Goal: Information Seeking & Learning: Learn about a topic

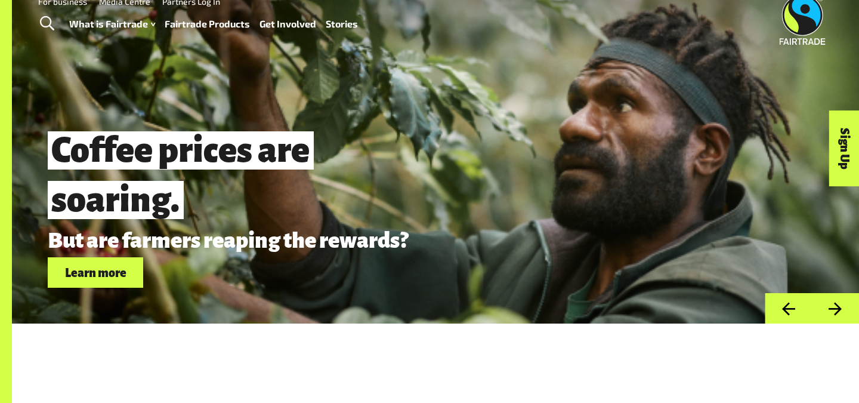
scroll to position [27, 0]
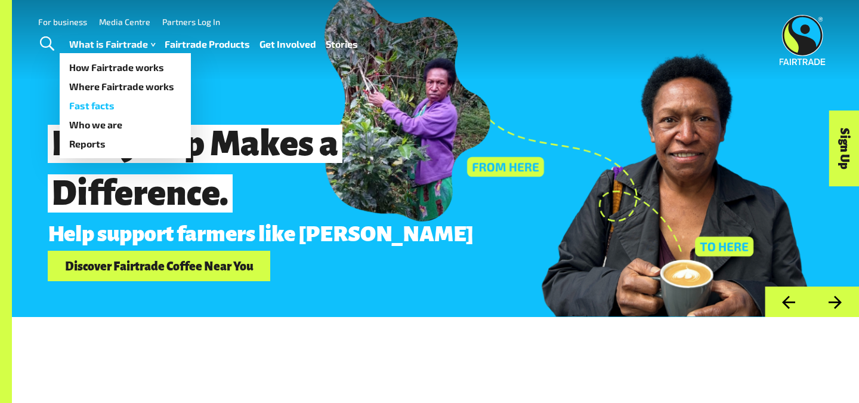
click at [103, 108] on link "Fast facts" at bounding box center [125, 105] width 131 height 19
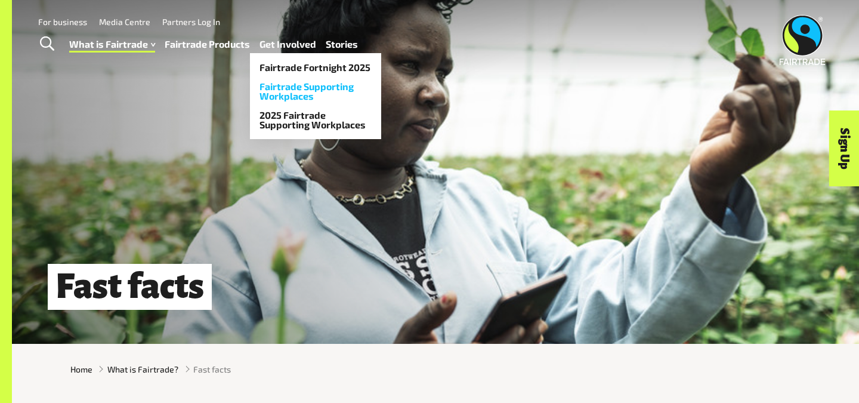
click at [302, 94] on link "Fairtrade Supporting Workplaces" at bounding box center [315, 91] width 131 height 29
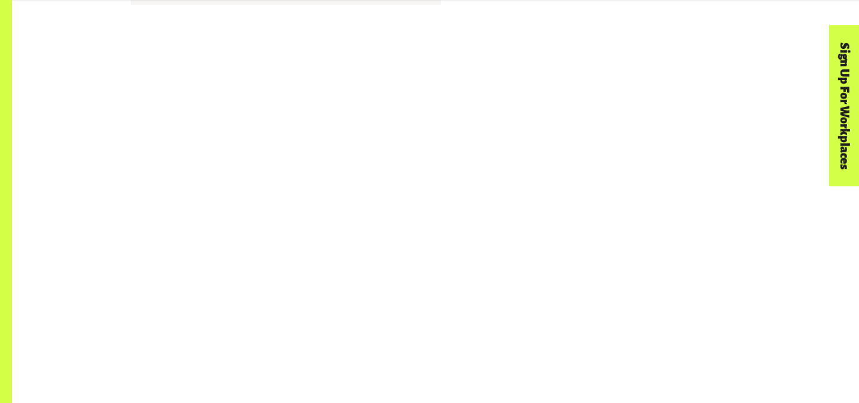
scroll to position [1252, 0]
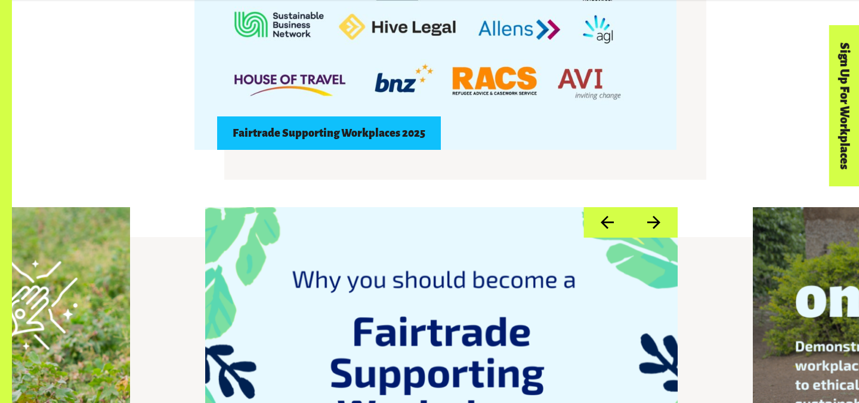
click at [708, 126] on div "Fairtrade Supporting Workplaces 2025" at bounding box center [435, 29] width 744 height 241
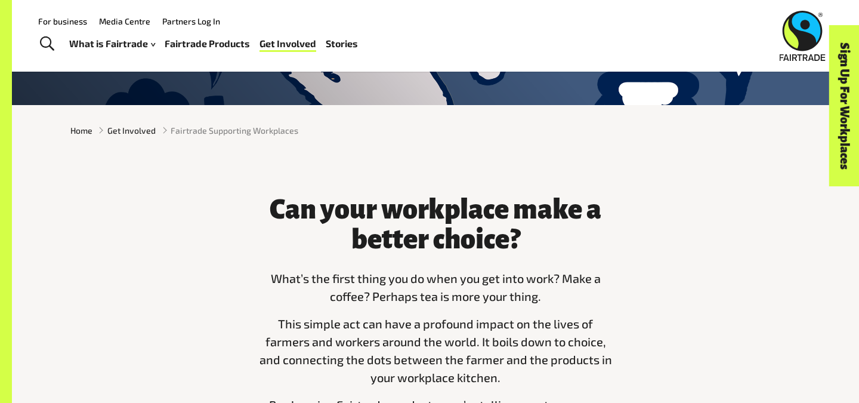
scroll to position [66, 0]
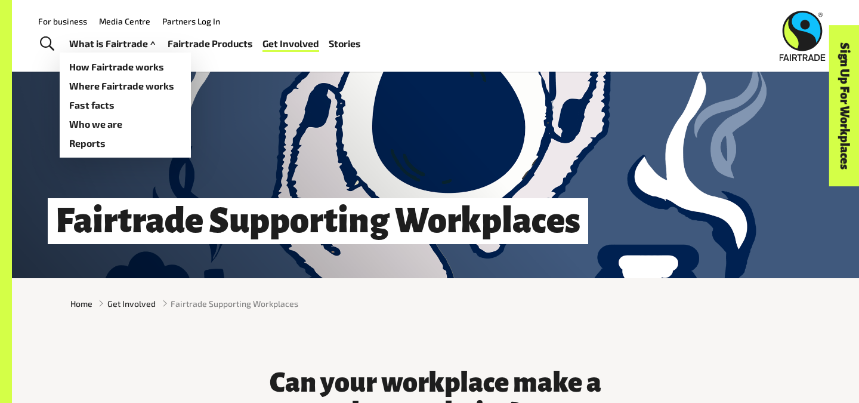
click at [138, 44] on link "What is Fairtrade" at bounding box center [113, 43] width 89 height 17
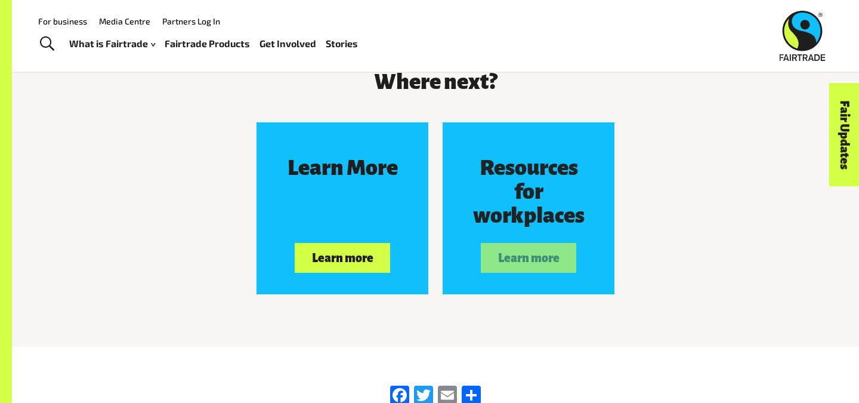
scroll to position [1029, 0]
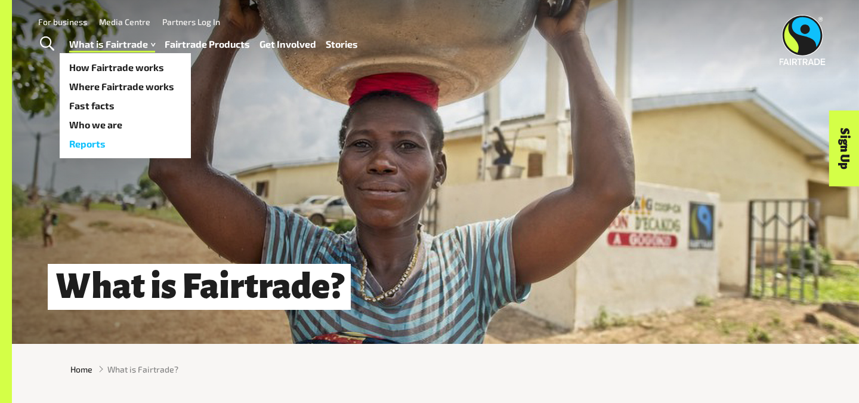
click at [97, 146] on link "Reports" at bounding box center [125, 143] width 131 height 19
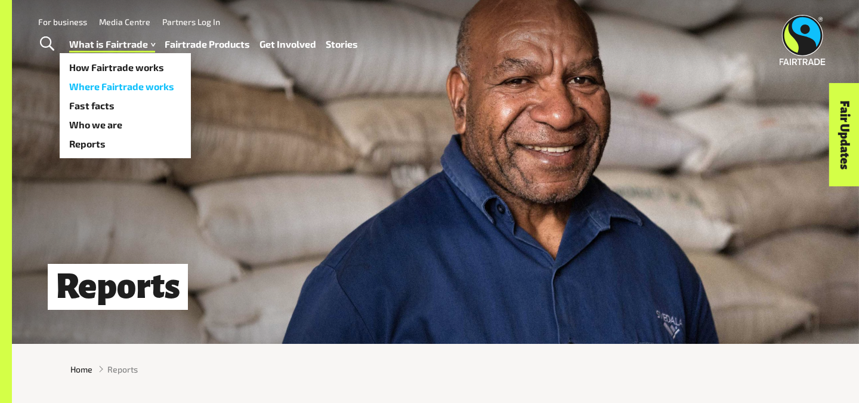
click at [113, 84] on link "Where Fairtrade works" at bounding box center [125, 86] width 131 height 19
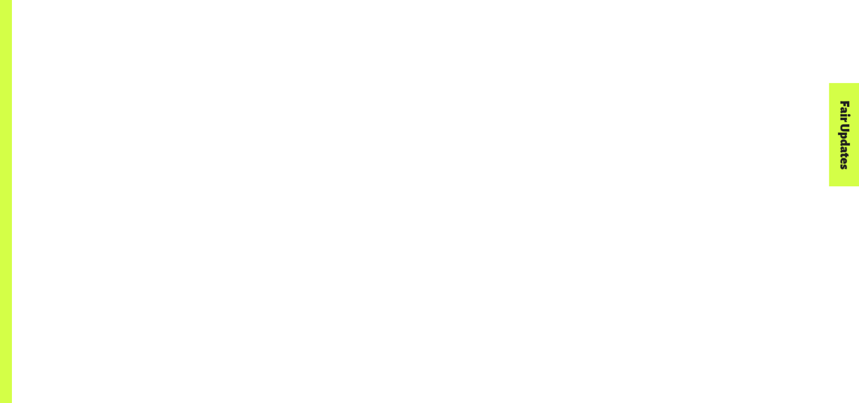
scroll to position [893, 0]
